Goal: Task Accomplishment & Management: Use online tool/utility

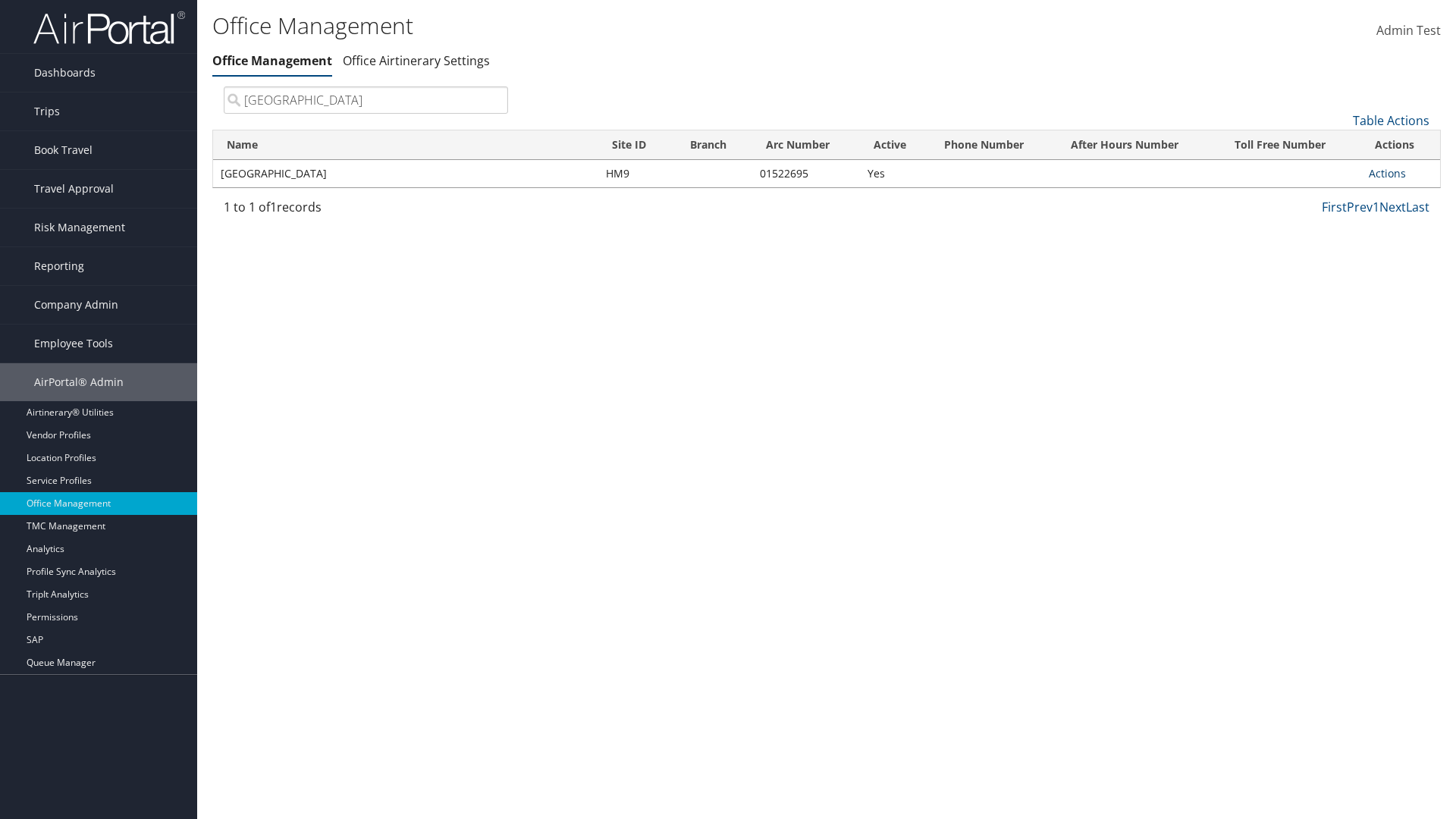
type input "[GEOGRAPHIC_DATA]"
click at [1387, 173] on link "Actions" at bounding box center [1388, 173] width 38 height 14
click at [1338, 324] on link "Manage Office Queues" at bounding box center [1338, 324] width 128 height 25
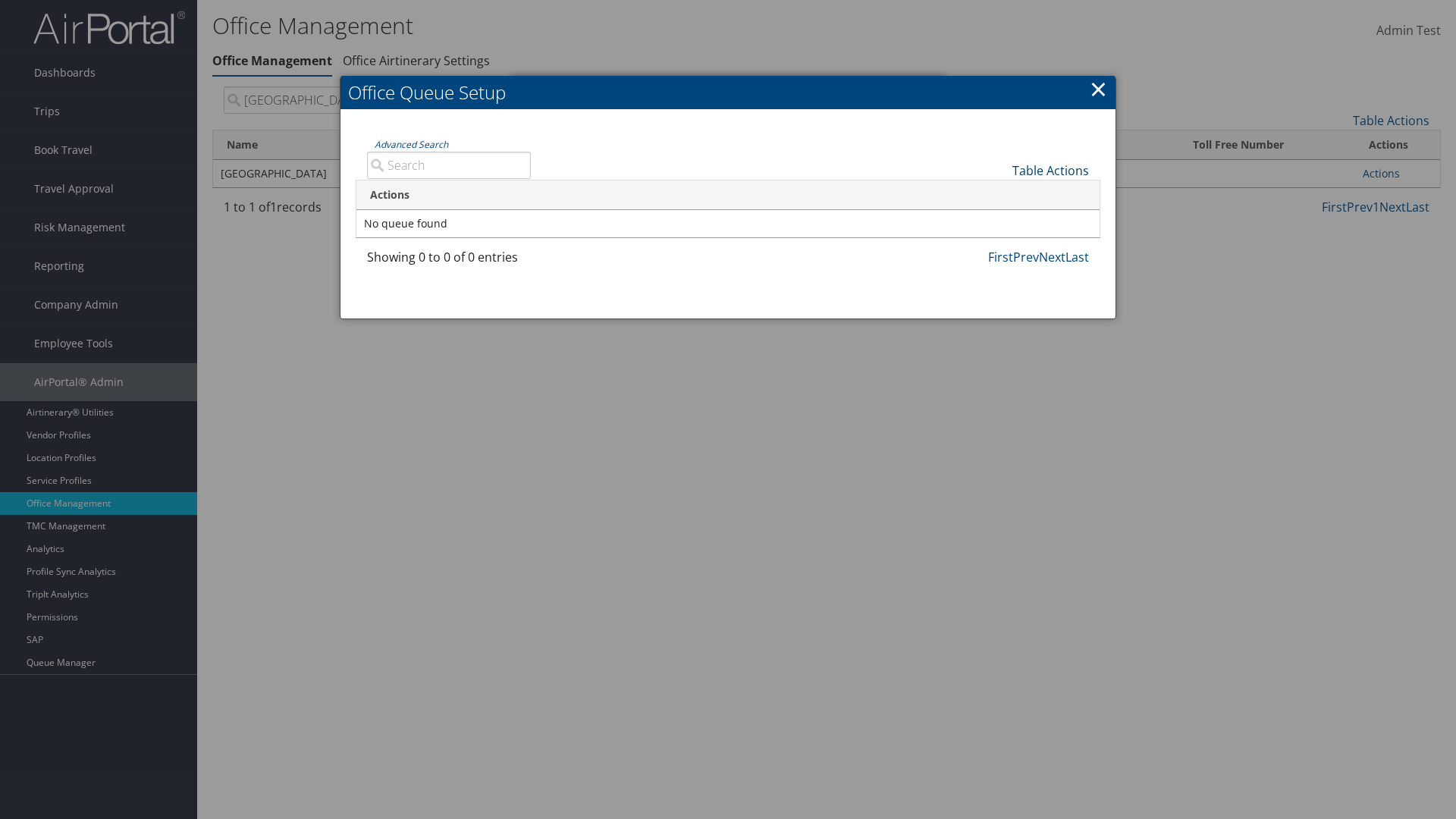
click at [1051, 170] on link "Table Actions" at bounding box center [1051, 171] width 77 height 17
click at [1000, 219] on link "Column Visibility" at bounding box center [1000, 219] width 199 height 25
